Goal: Information Seeking & Learning: Learn about a topic

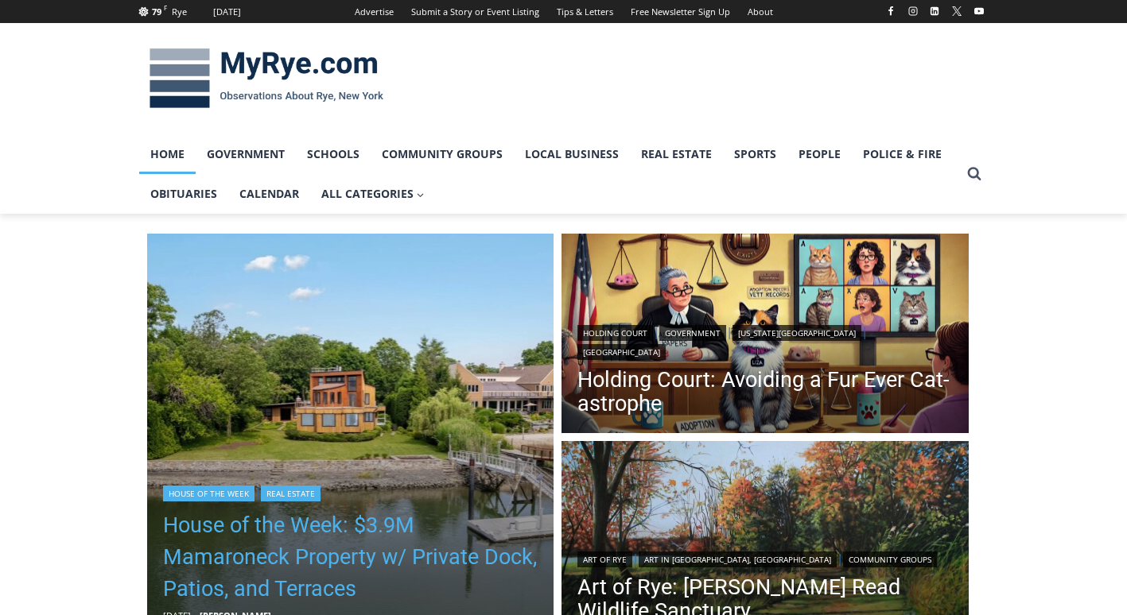
click at [351, 534] on link "House of the Week: $3.9M Mamaroneck Property w/ Private Dock, Patios, and Terra…" at bounding box center [350, 557] width 375 height 95
click at [363, 557] on link "House of the Week: $3.9M Mamaroneck Property w/ Private Dock, Patios, and Terra…" at bounding box center [350, 557] width 375 height 95
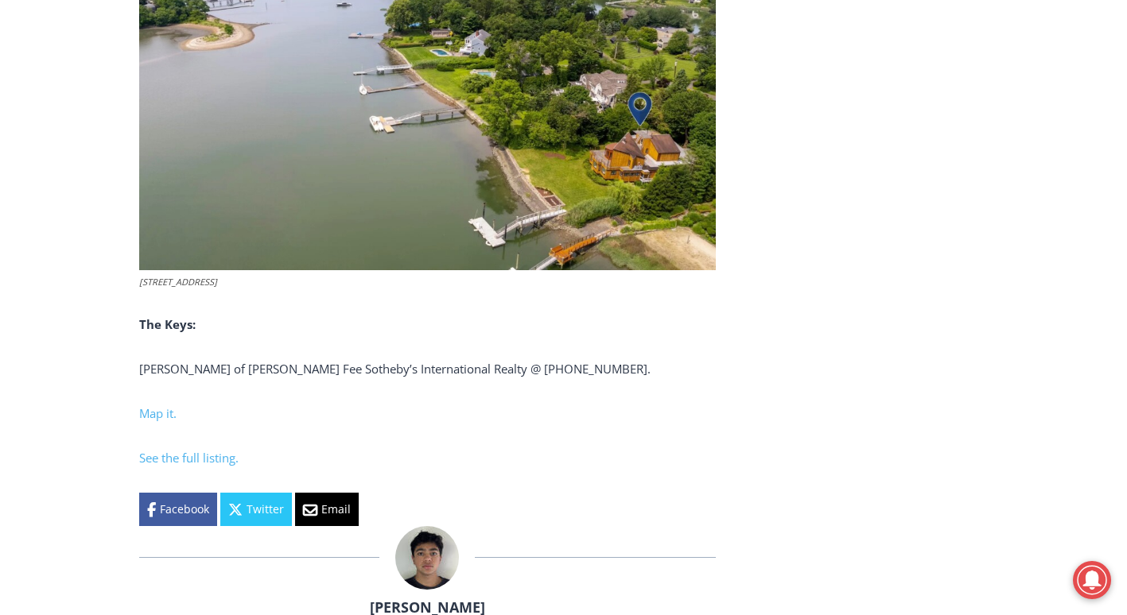
scroll to position [6117, 0]
